Goal: Complete application form

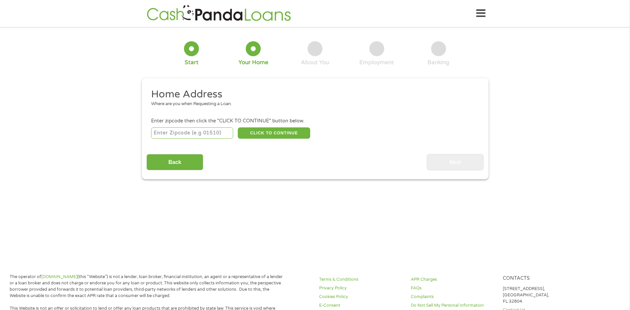
click at [186, 136] on input "number" at bounding box center [192, 132] width 82 height 11
type input "64134"
select select "[US_STATE]"
click at [285, 136] on button "CLICK TO CONTINUE" at bounding box center [274, 132] width 72 height 11
type input "64134"
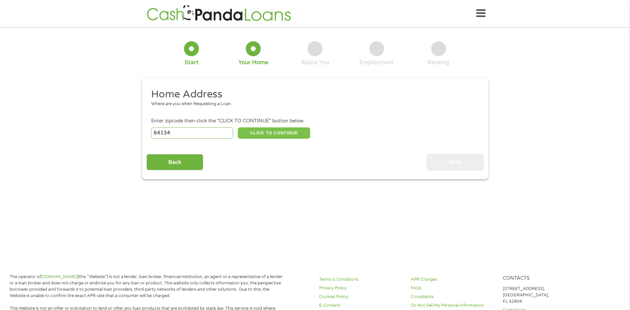
type input "[US_STATE][GEOGRAPHIC_DATA]"
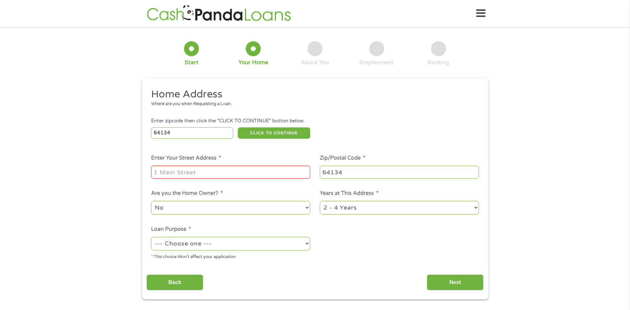
click at [181, 170] on input "Enter Your Street Address *" at bounding box center [230, 171] width 159 height 13
type input "[STREET_ADDRESS]"
click at [241, 202] on select "No Yes" at bounding box center [230, 208] width 159 height 14
click at [438, 232] on ul "Home Address Where are you when Requesting a Loan. Enter zipcode then click the…" at bounding box center [315, 176] width 337 height 177
click at [450, 205] on select "1 Year or less 1 - 2 Years 2 - 4 Years Over 4 Years" at bounding box center [399, 208] width 159 height 14
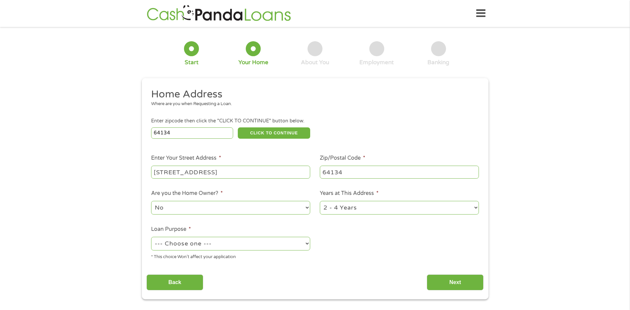
select select "60months"
click at [320, 201] on select "1 Year or less 1 - 2 Years 2 - 4 Years Over 4 Years" at bounding box center [399, 208] width 159 height 14
click at [290, 247] on select "--- Choose one --- Pay Bills Debt Consolidation Home Improvement Major Purchase…" at bounding box center [230, 244] width 159 height 14
click at [305, 248] on select "--- Choose one --- Pay Bills Debt Consolidation Home Improvement Major Purchase…" at bounding box center [230, 244] width 159 height 14
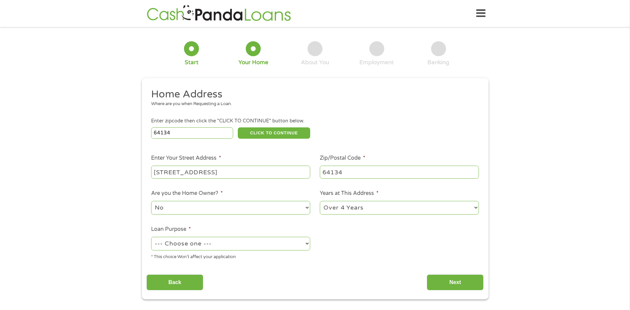
select select "shorttermcash"
click at [151, 237] on select "--- Choose one --- Pay Bills Debt Consolidation Home Improvement Major Purchase…" at bounding box center [230, 244] width 159 height 14
click at [464, 282] on input "Next" at bounding box center [455, 282] width 57 height 16
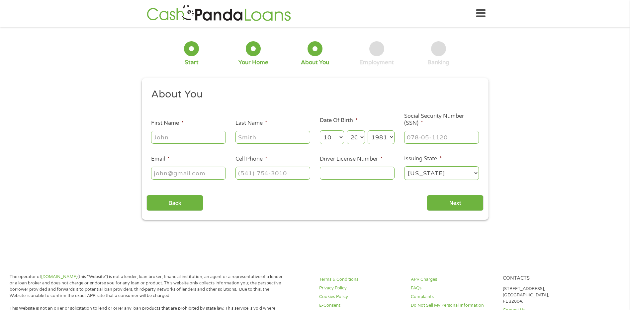
click at [191, 141] on input "First Name *" at bounding box center [188, 137] width 75 height 13
type input "[PERSON_NAME]"
type input "[EMAIL_ADDRESS][DOMAIN_NAME]"
type input "[PHONE_NUMBER]"
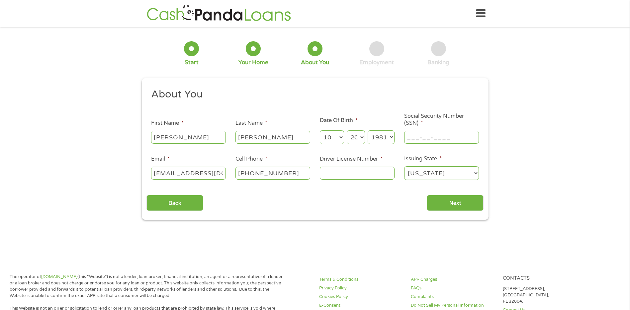
click at [421, 139] on input "___-__-____" at bounding box center [441, 137] width 75 height 13
type input "498-84-4304"
click at [474, 205] on input "Next" at bounding box center [455, 203] width 57 height 16
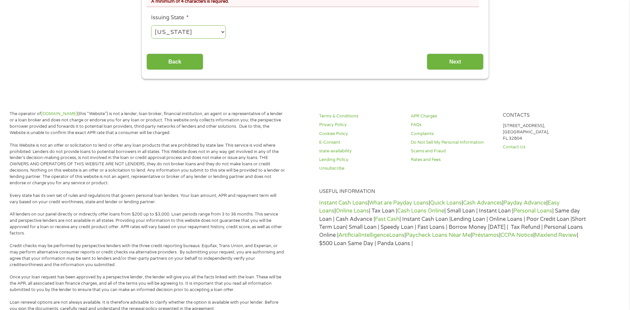
scroll to position [271, 0]
